Goal: Information Seeking & Learning: Learn about a topic

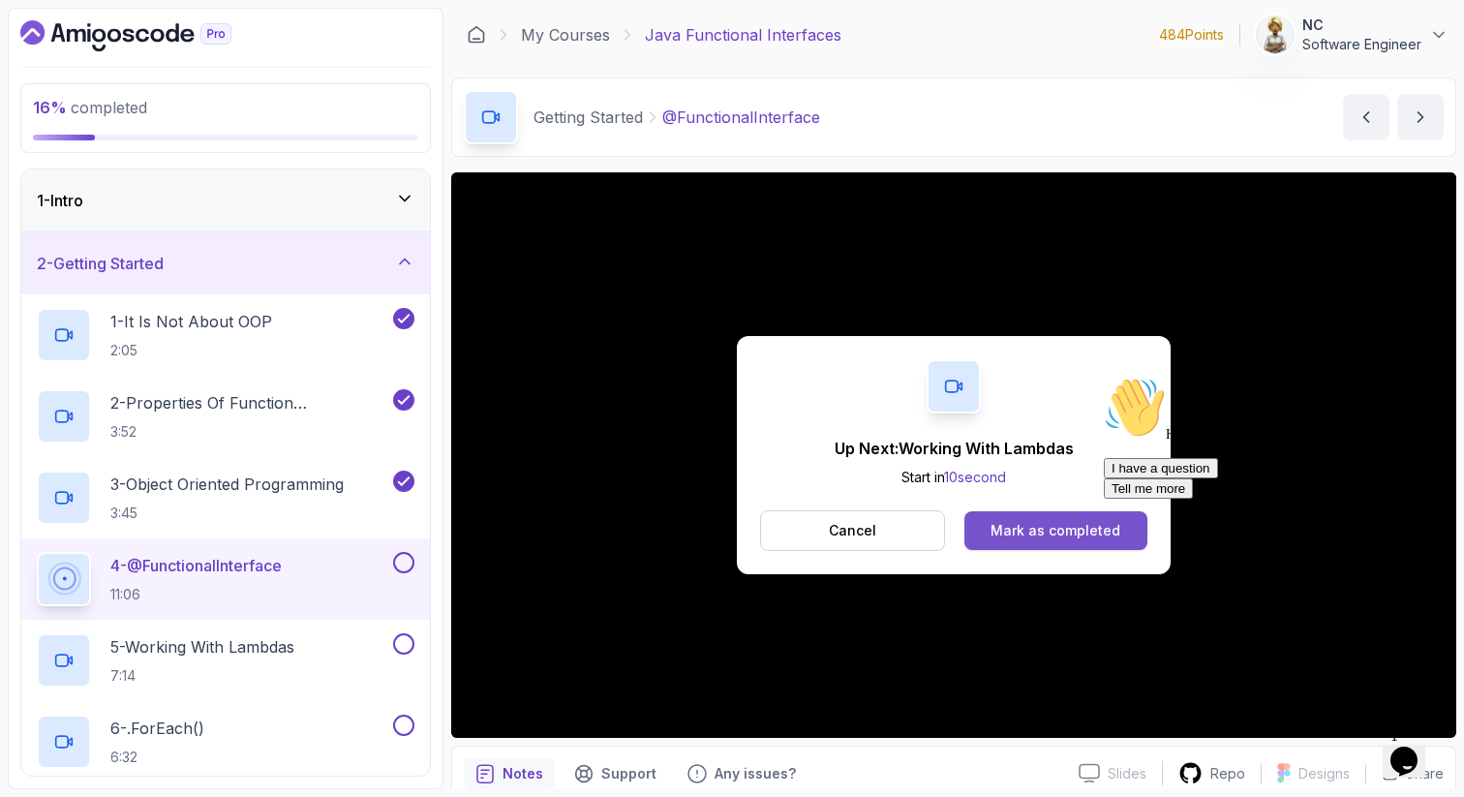
click at [1091, 523] on div "Mark as completed" at bounding box center [1056, 530] width 130 height 19
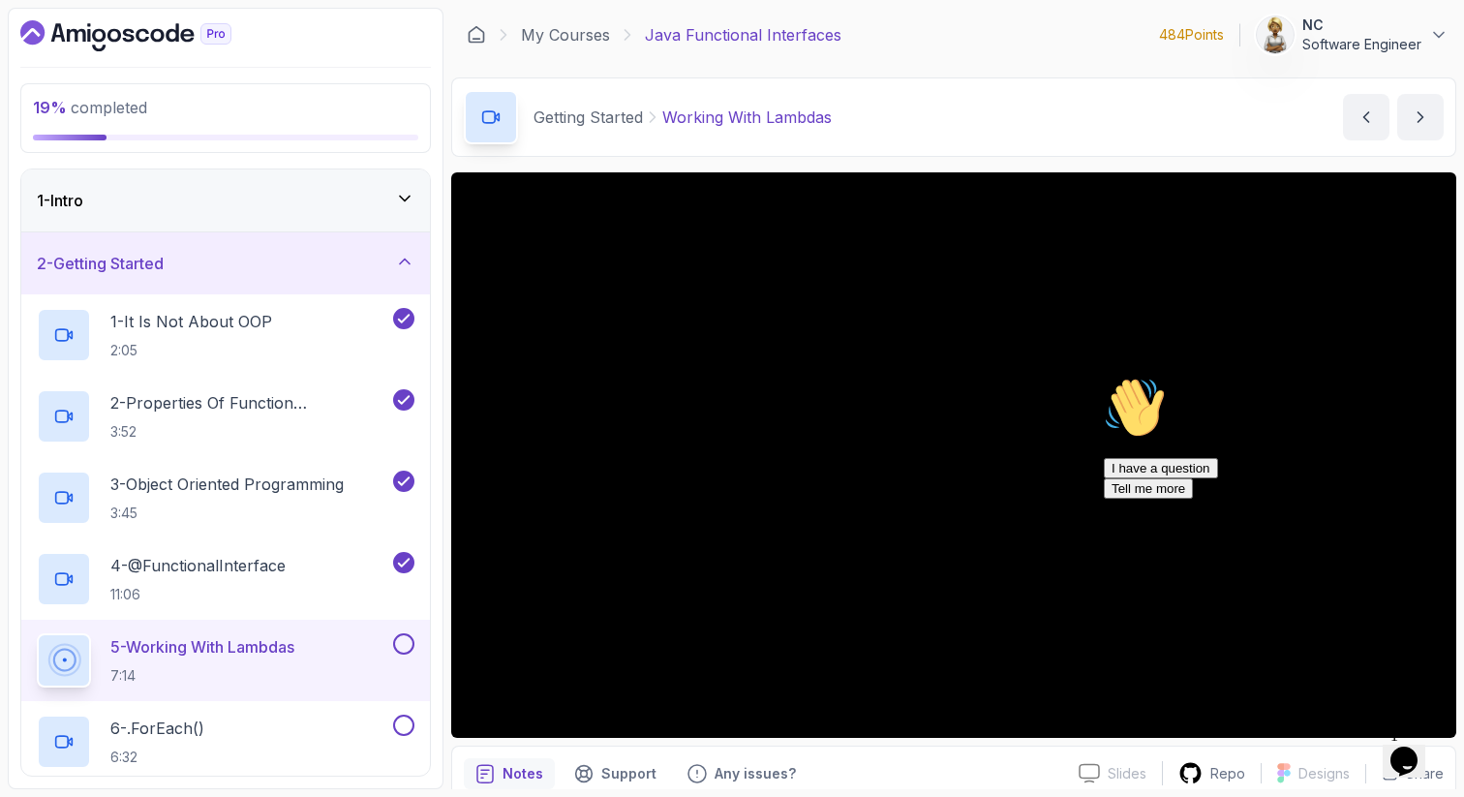
click at [1104, 377] on icon "Chat attention grabber" at bounding box center [1104, 377] width 0 height 0
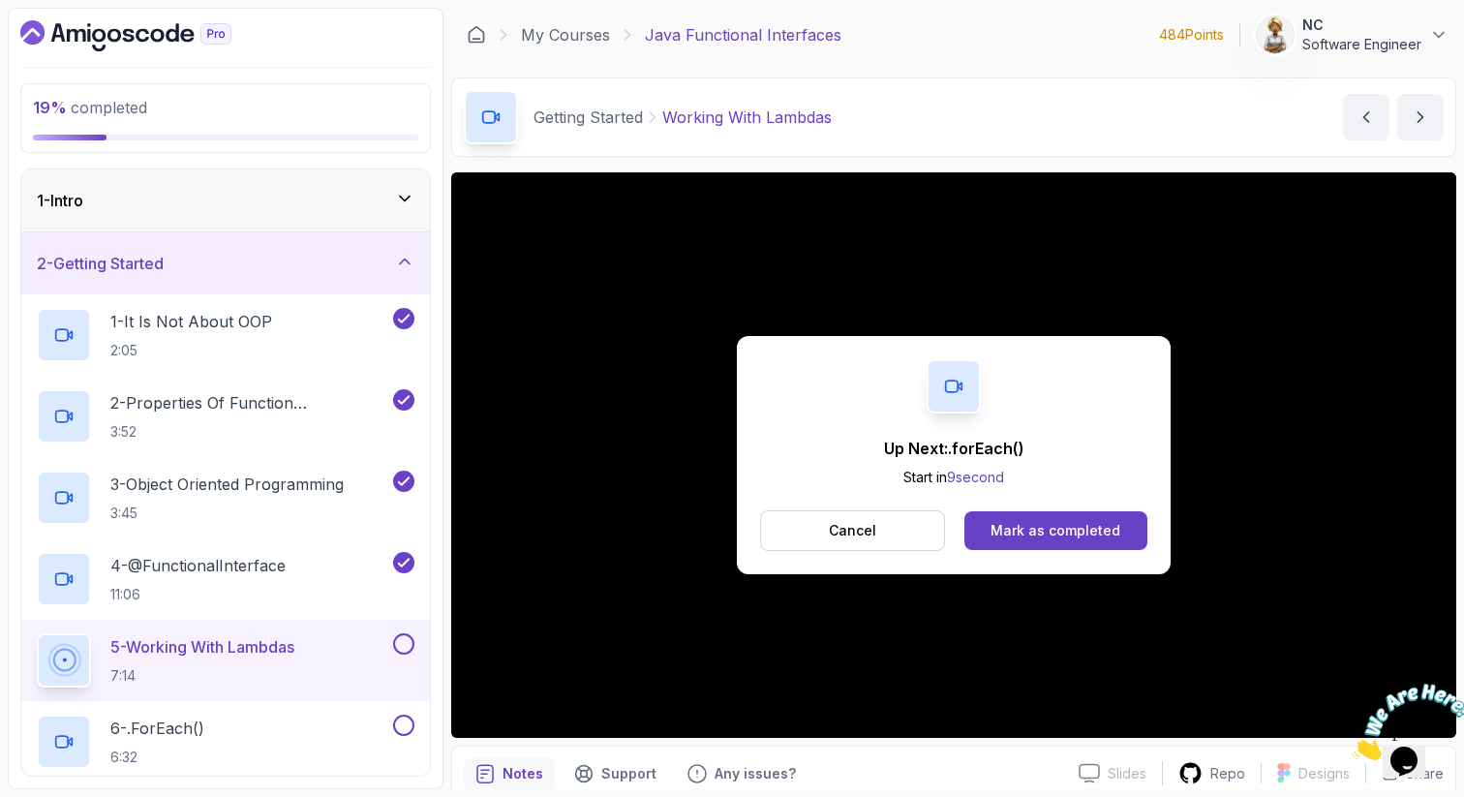
click at [1084, 504] on div "Up Next: .forEach() Start in 9 second Cancel Mark as completed" at bounding box center [954, 455] width 434 height 238
click at [1063, 520] on button "Mark as completed" at bounding box center [1055, 530] width 183 height 39
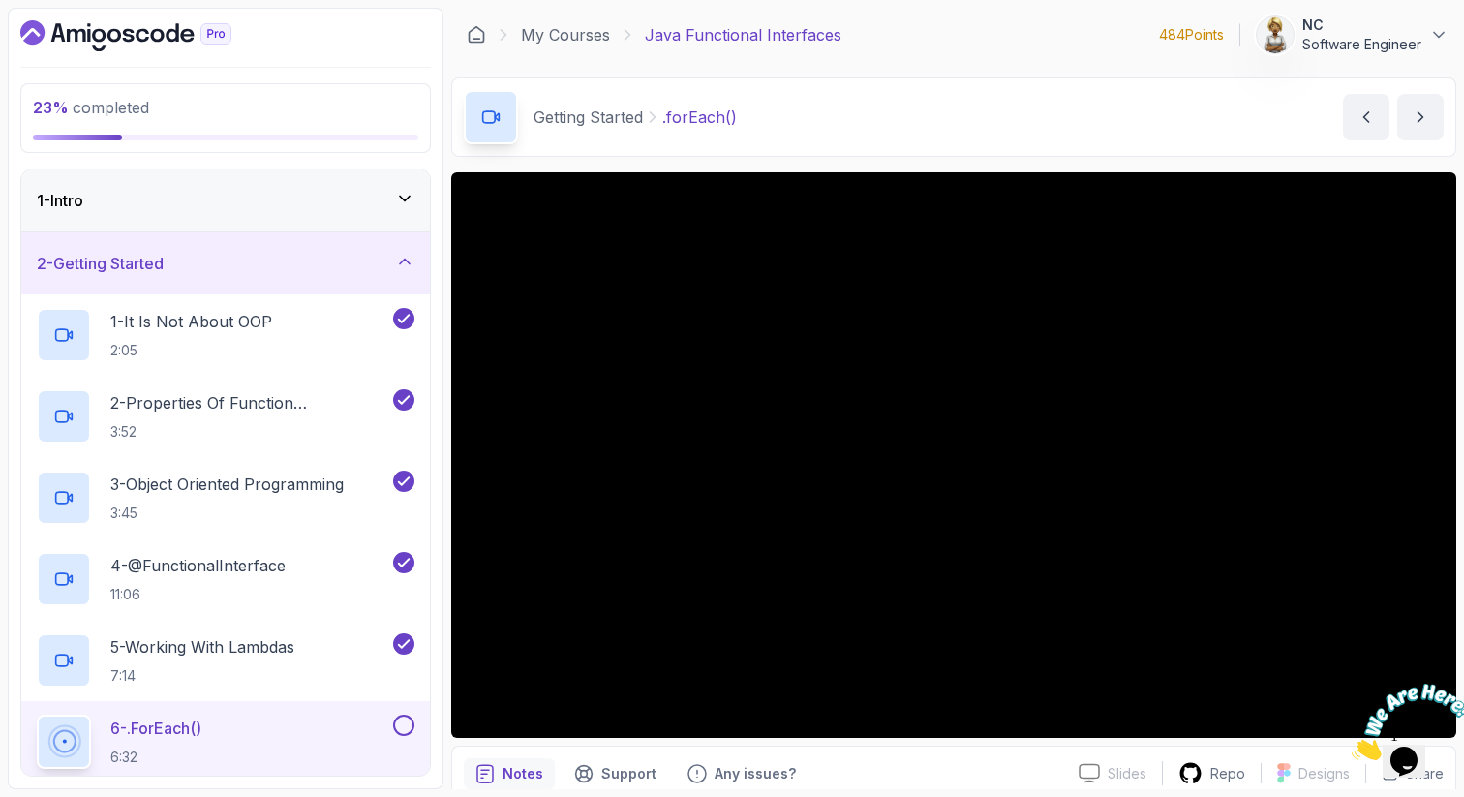
click at [192, 734] on p "6 - .forEach()" at bounding box center [155, 728] width 91 height 23
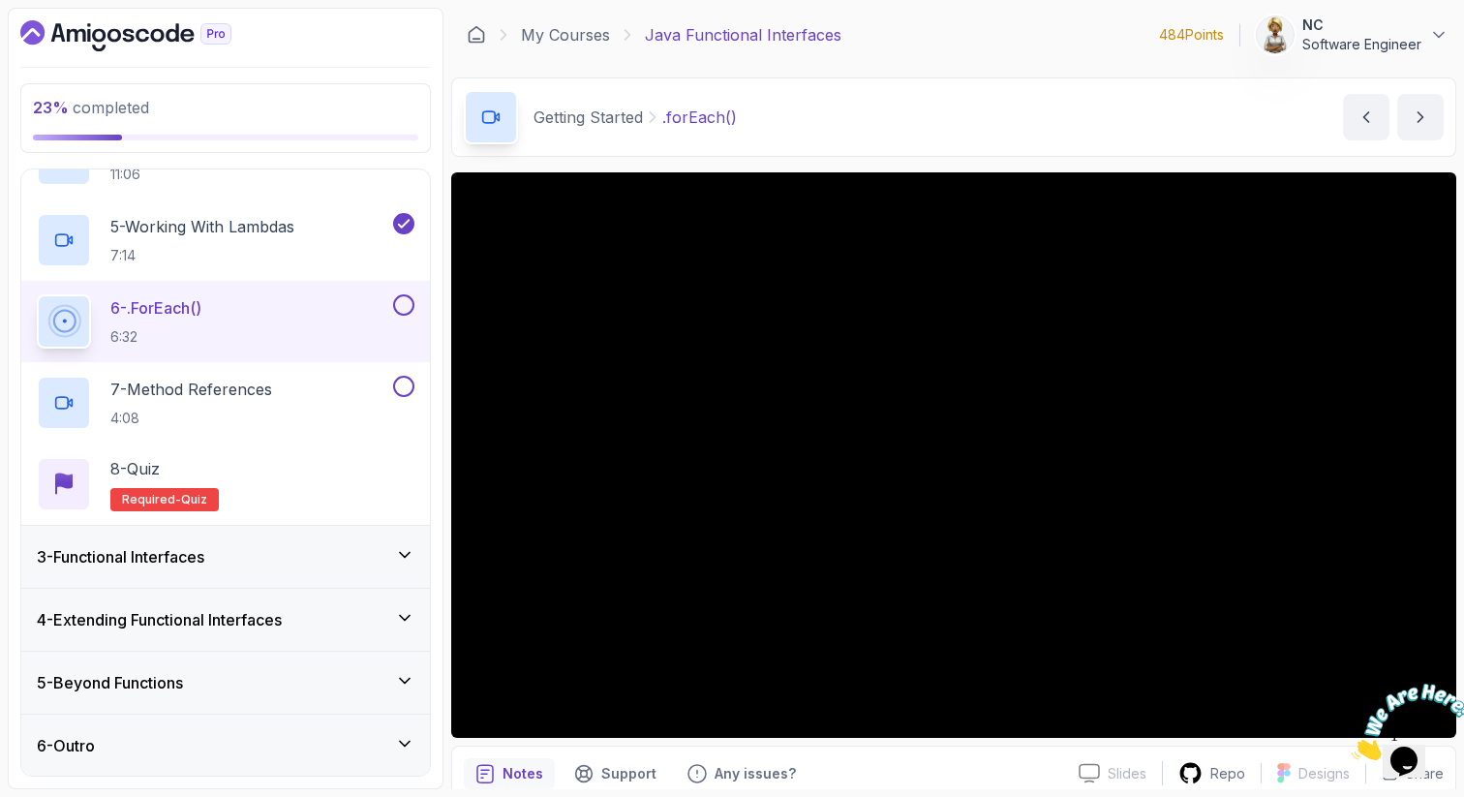
scroll to position [420, 0]
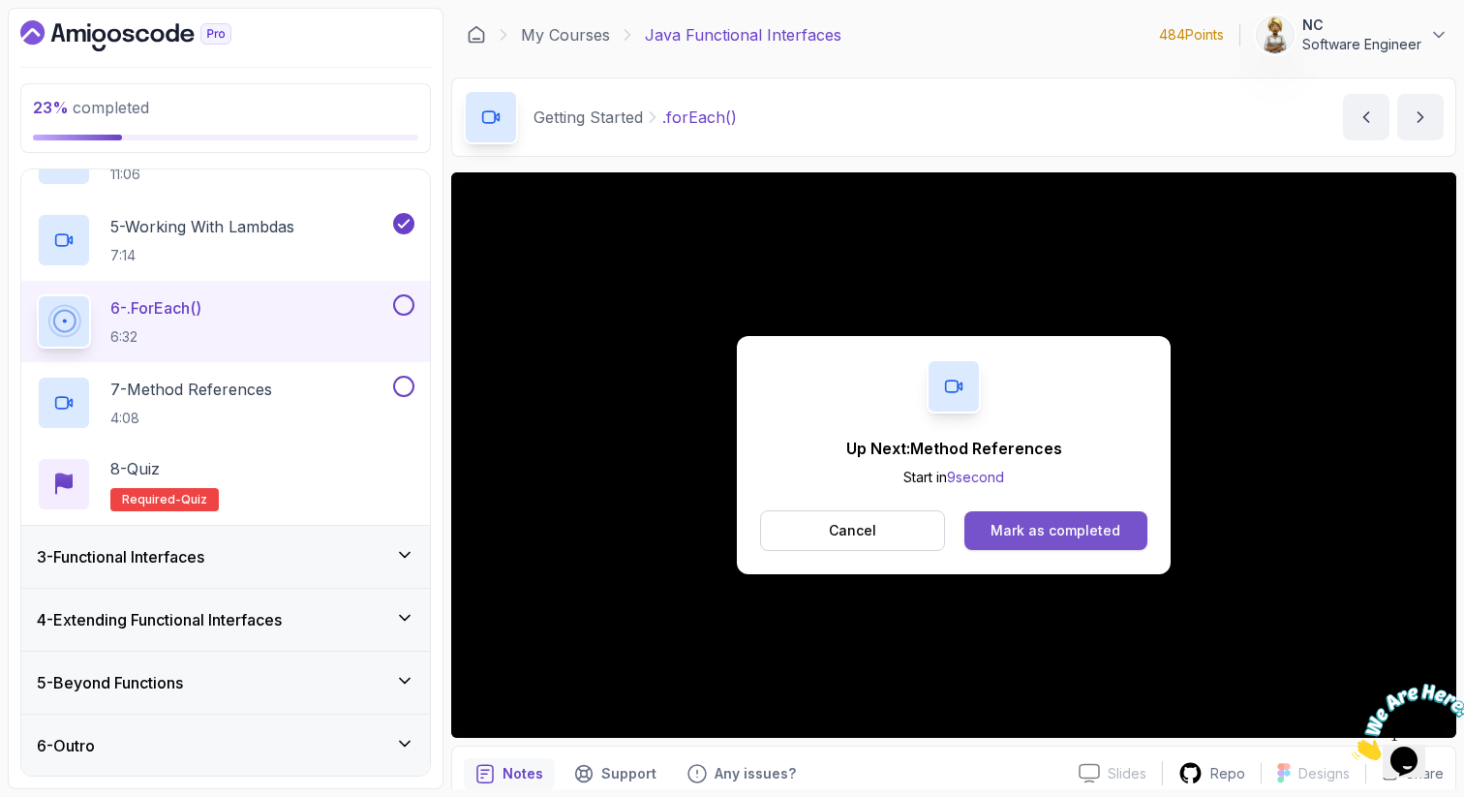
click at [1047, 513] on button "Mark as completed" at bounding box center [1055, 530] width 183 height 39
